Goal: Check status: Check status

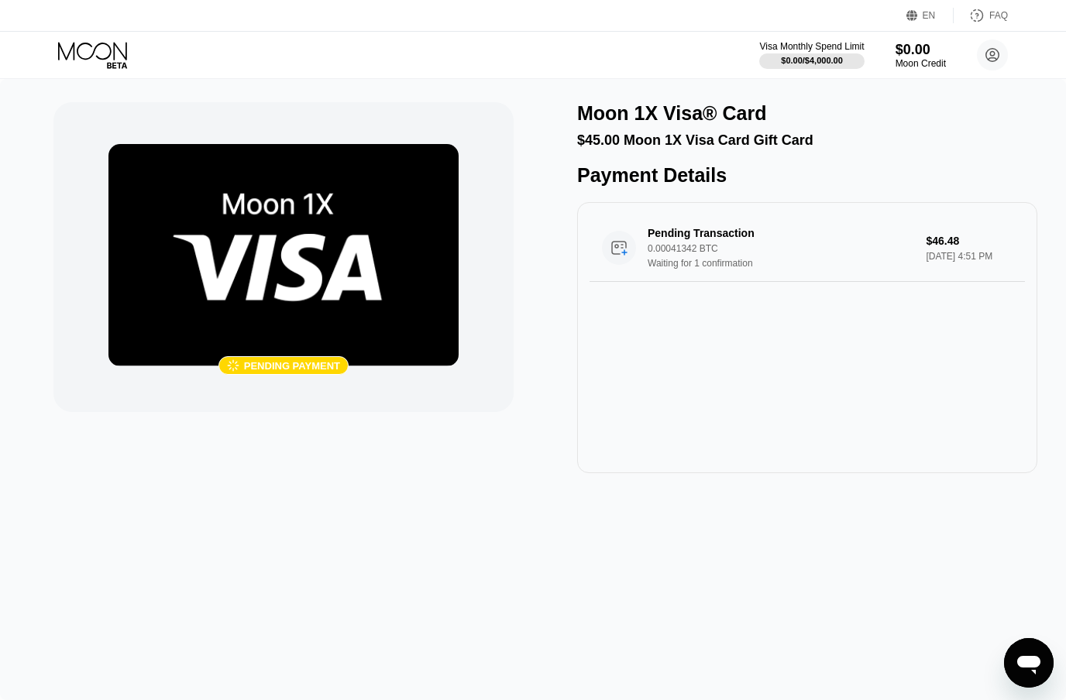
click at [88, 58] on icon at bounding box center [92, 51] width 69 height 18
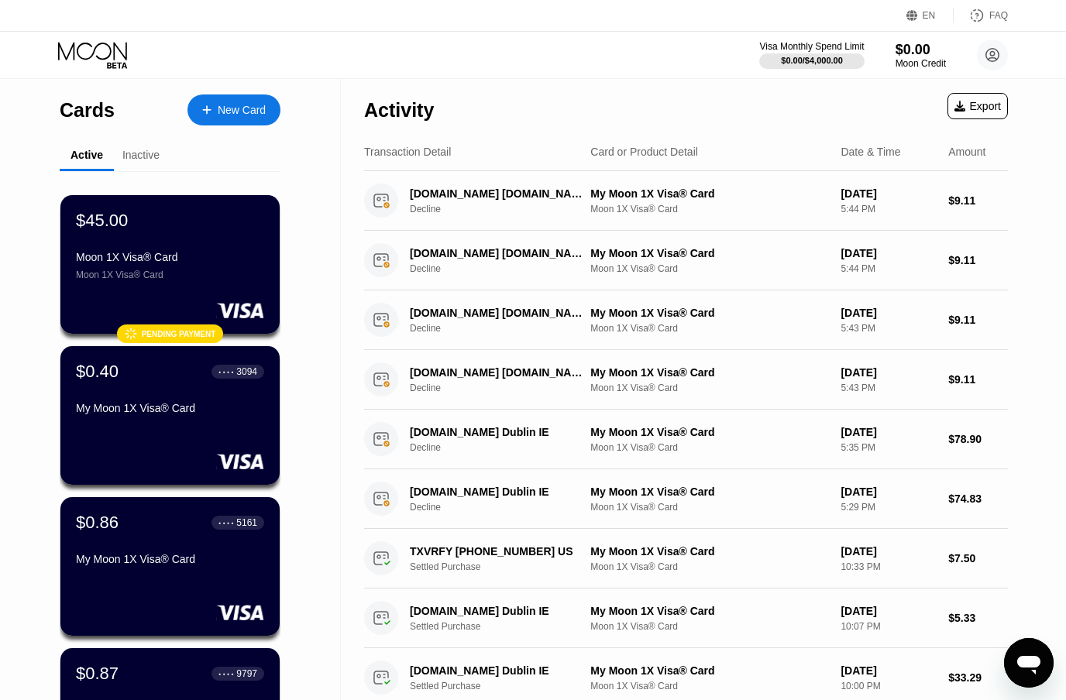
click at [128, 263] on div "Moon 1X Visa® Card" at bounding box center [170, 257] width 188 height 12
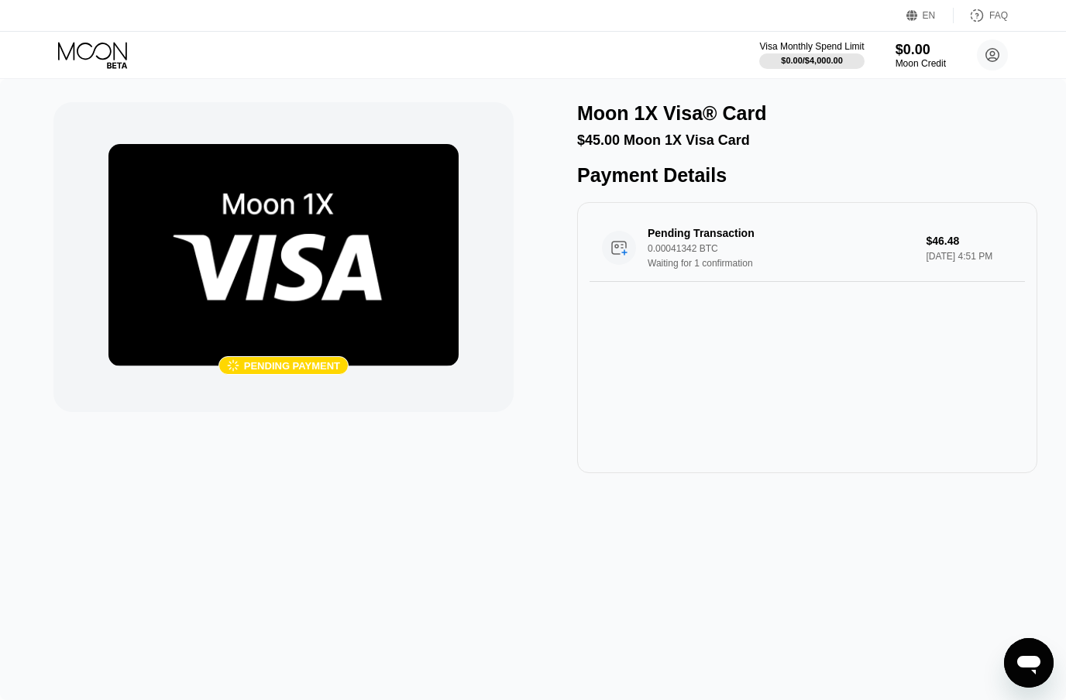
click at [101, 43] on icon at bounding box center [92, 51] width 69 height 18
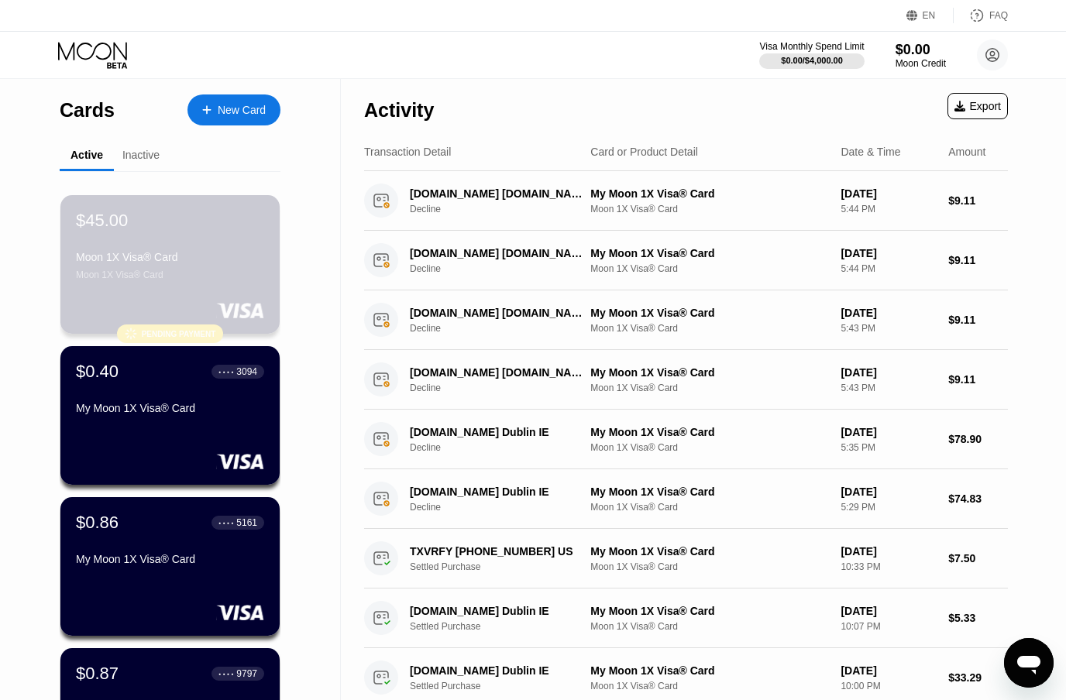
click at [132, 294] on div "$45.00 Moon 1X Visa® Card Moon 1X Visa® Card  Pending payment" at bounding box center [169, 264] width 219 height 139
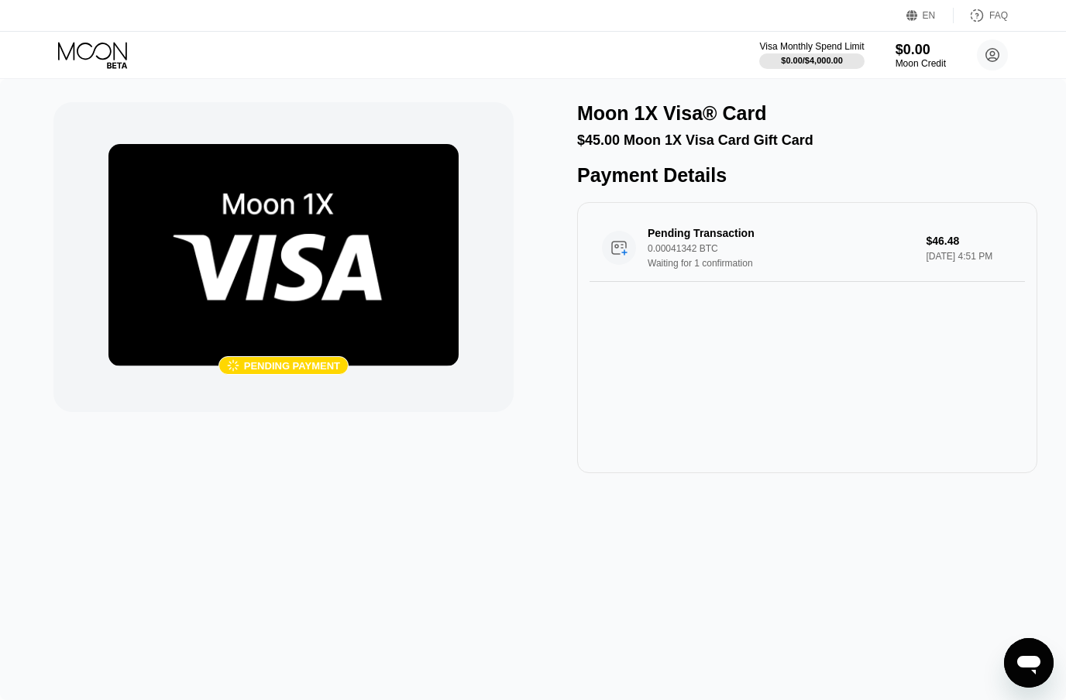
click at [277, 246] on img at bounding box center [283, 255] width 350 height 222
click at [86, 43] on icon at bounding box center [92, 51] width 69 height 18
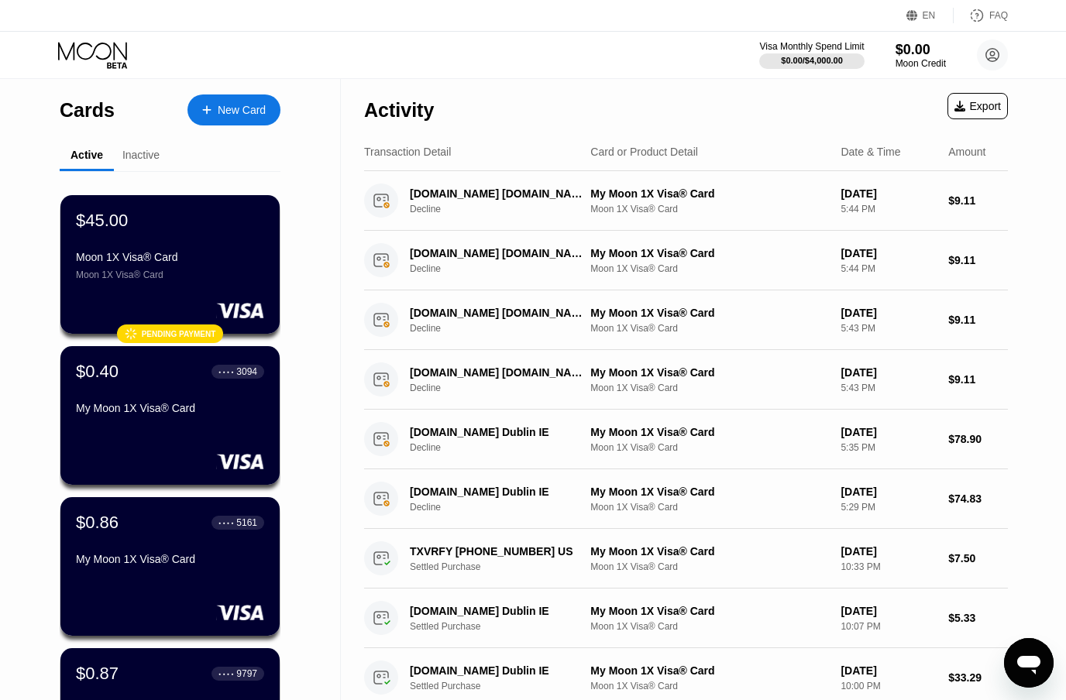
click at [84, 40] on div "Visa Monthly Spend Limit $0.00 / $4,000.00 $0.00 Moon Credit mikesolles@aol.com…" at bounding box center [533, 55] width 1066 height 46
click at [84, 53] on icon at bounding box center [94, 55] width 72 height 27
